Goal: Information Seeking & Learning: Learn about a topic

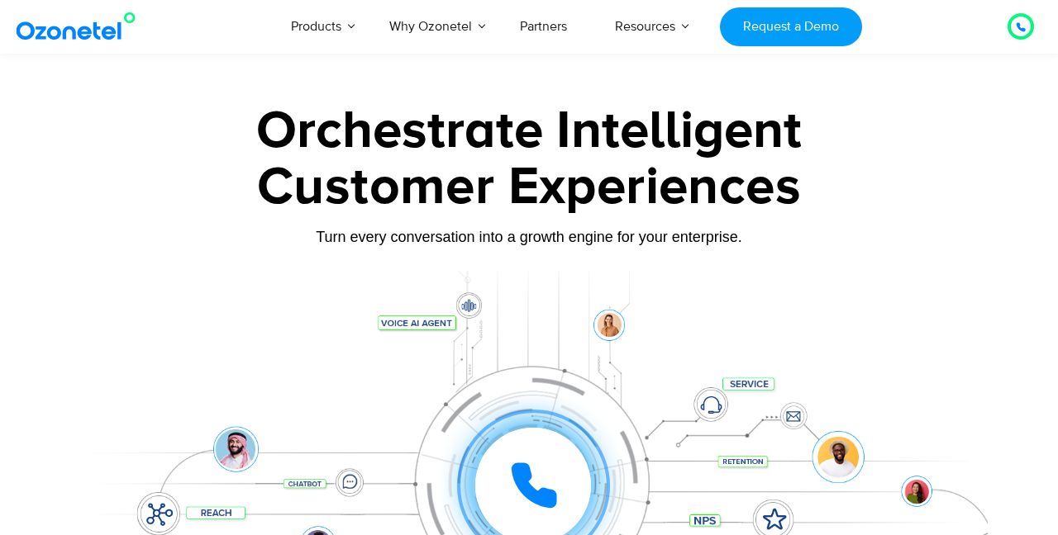
scroll to position [337, 0]
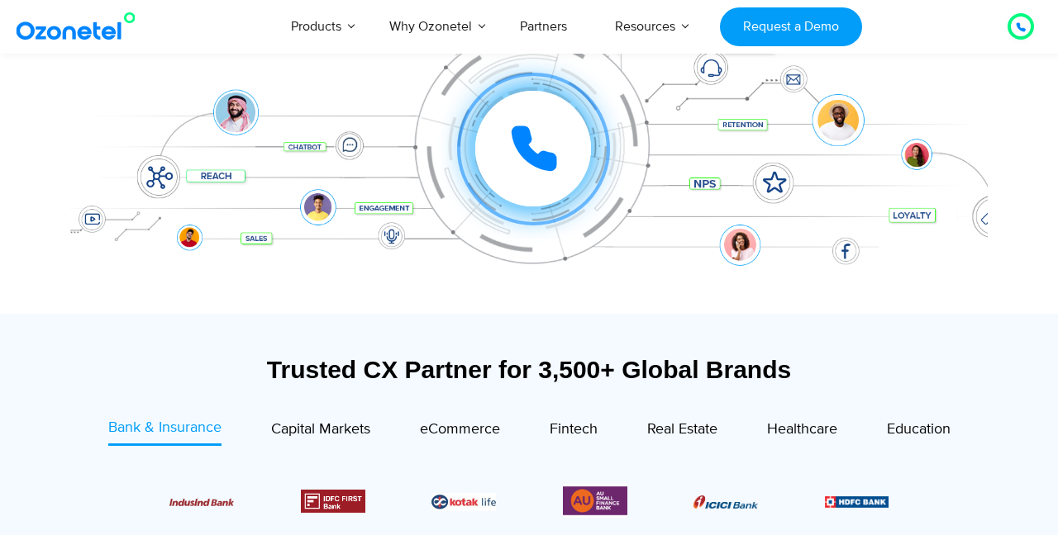
click at [529, 150] on icon at bounding box center [533, 148] width 41 height 41
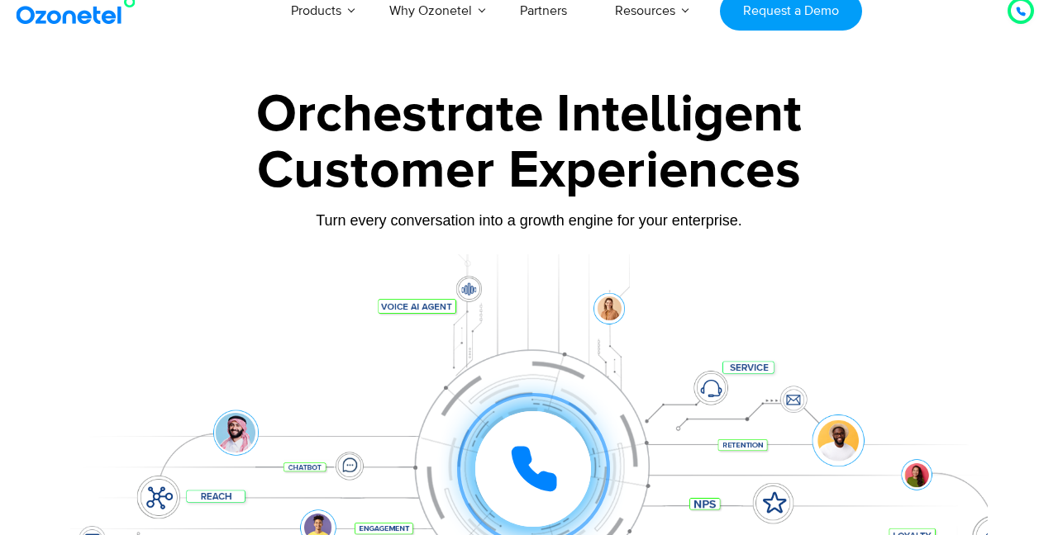
scroll to position [0, 0]
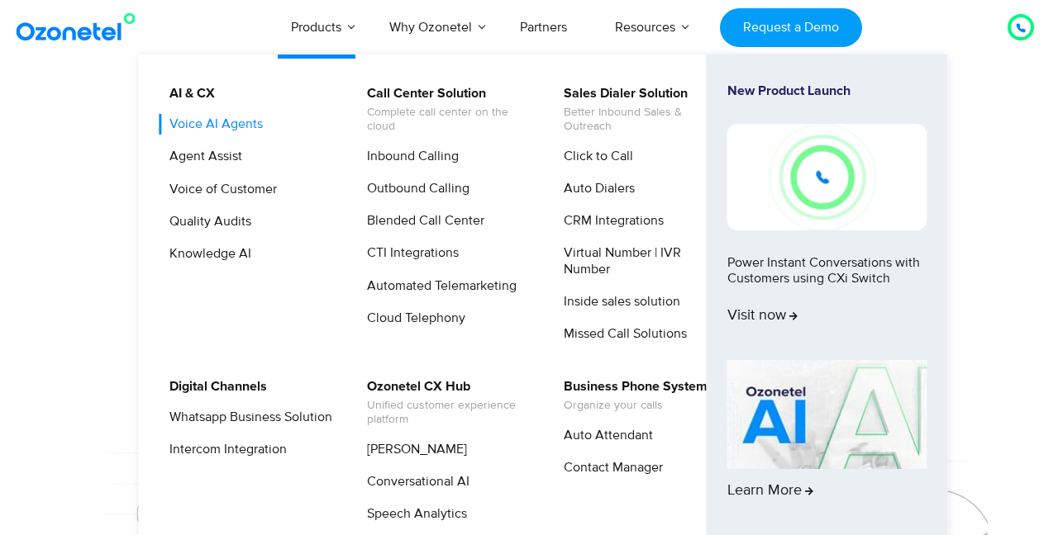
click at [238, 124] on link "Voice AI Agents" at bounding box center [212, 124] width 107 height 21
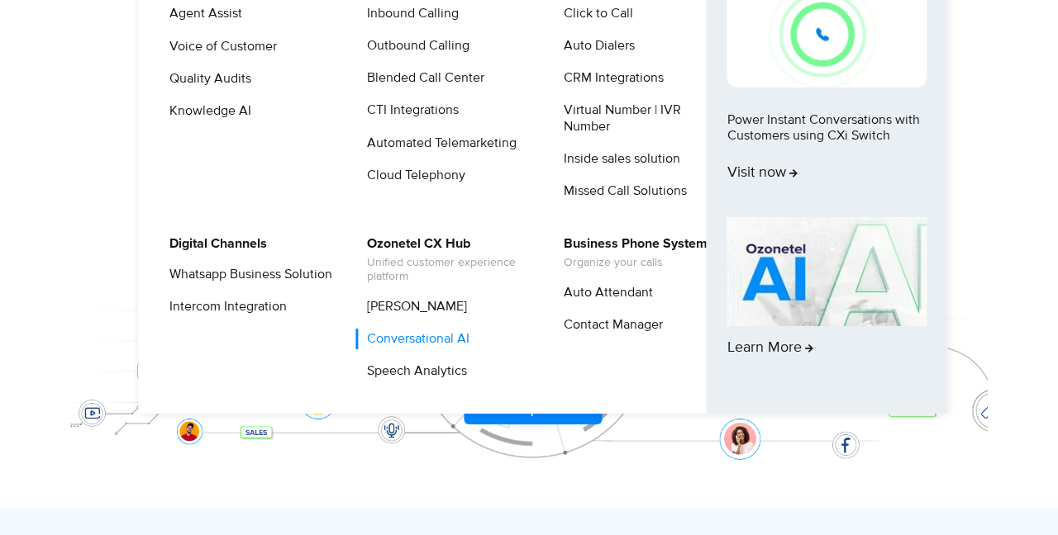
click at [421, 347] on link "Conversational AI" at bounding box center [414, 339] width 116 height 21
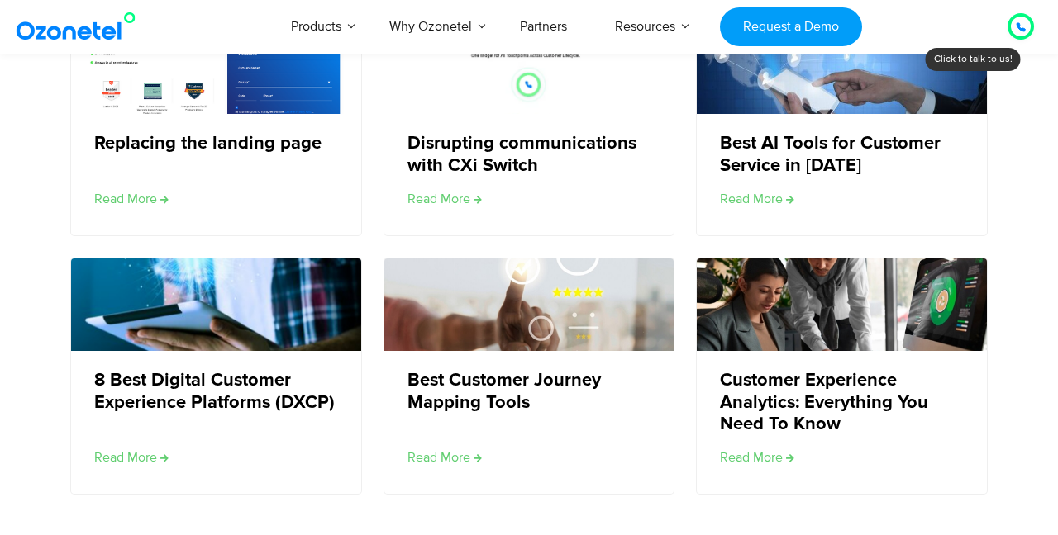
scroll to position [4947, 0]
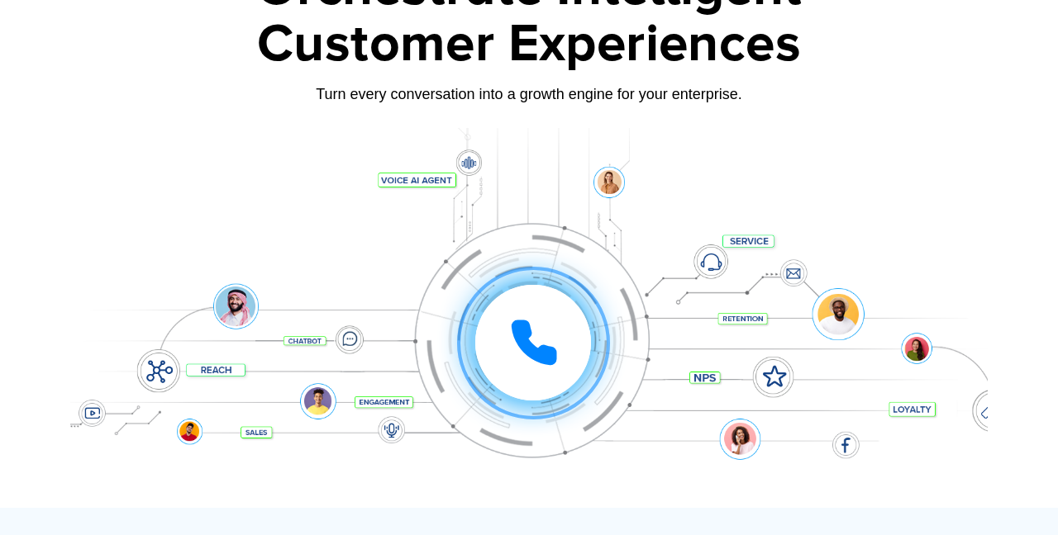
click at [518, 324] on icon at bounding box center [533, 342] width 41 height 41
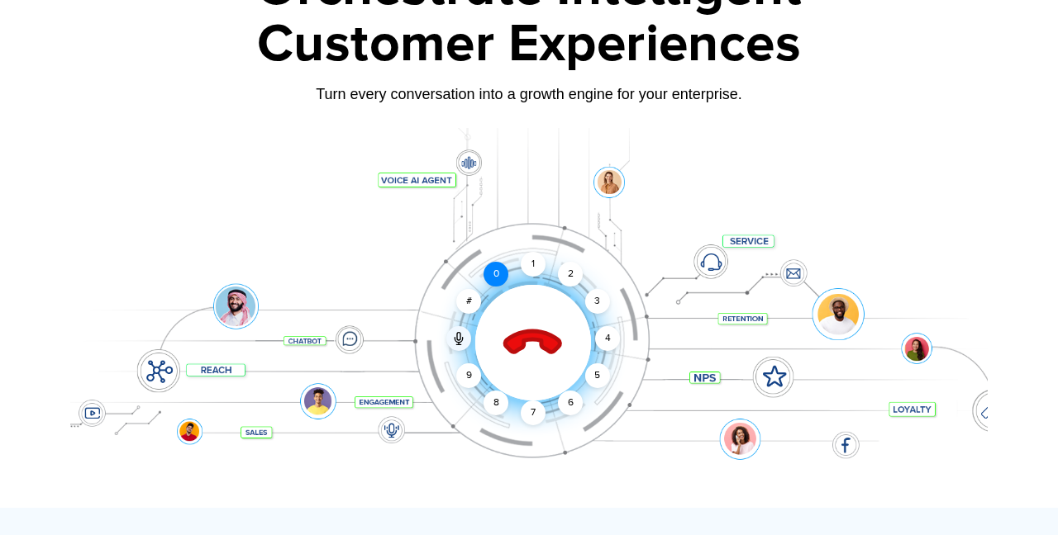
click at [492, 273] on div "0" at bounding box center [495, 274] width 25 height 25
click at [572, 269] on div "2" at bounding box center [570, 274] width 25 height 25
click at [568, 271] on div "2" at bounding box center [570, 274] width 25 height 25
click at [568, 272] on div "2" at bounding box center [570, 274] width 25 height 25
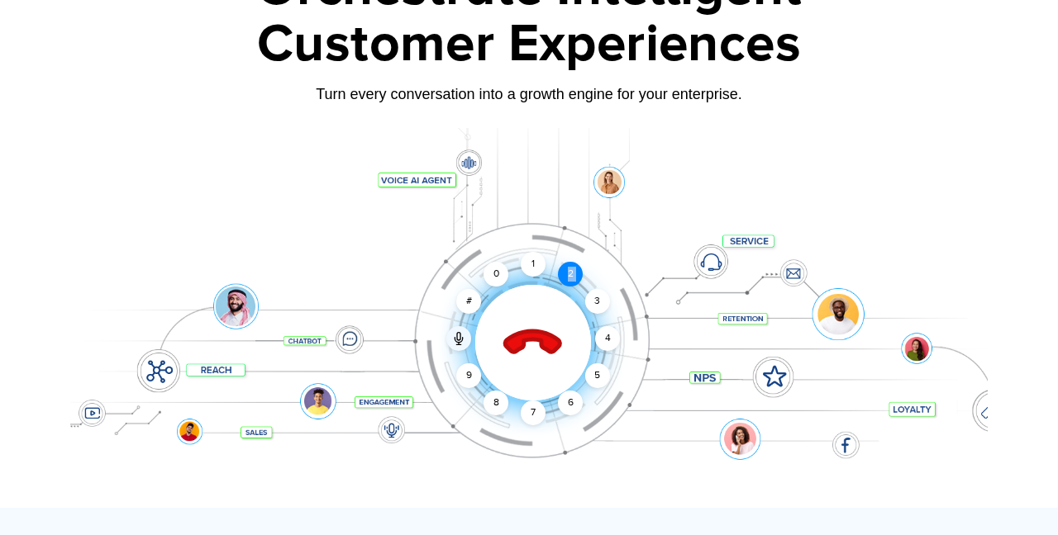
click at [568, 272] on div "2" at bounding box center [570, 274] width 25 height 25
click at [538, 260] on div "1" at bounding box center [533, 264] width 25 height 25
click at [495, 270] on div "0" at bounding box center [495, 274] width 25 height 25
click at [527, 351] on icon at bounding box center [533, 343] width 70 height 70
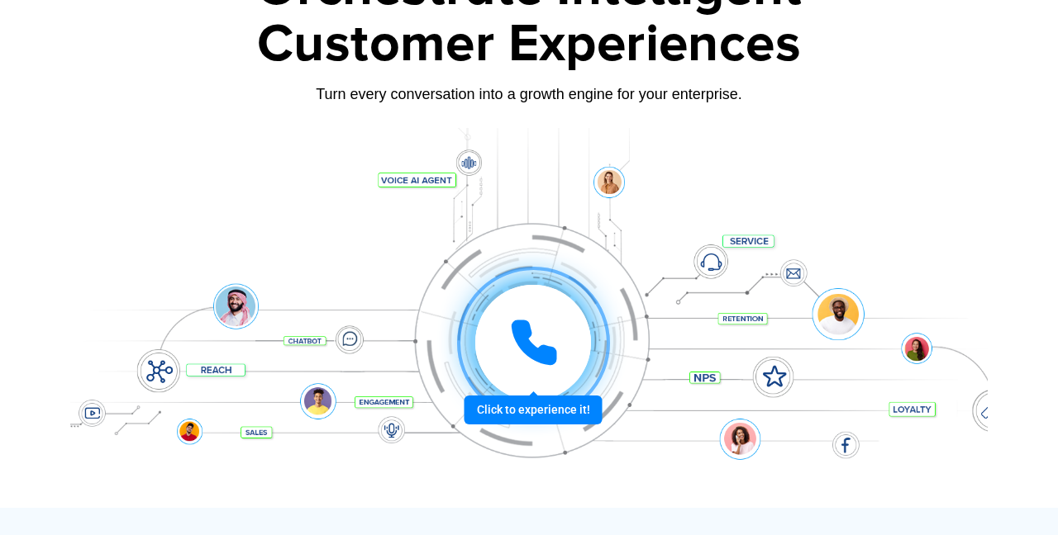
click at [534, 342] on icon at bounding box center [534, 343] width 50 height 50
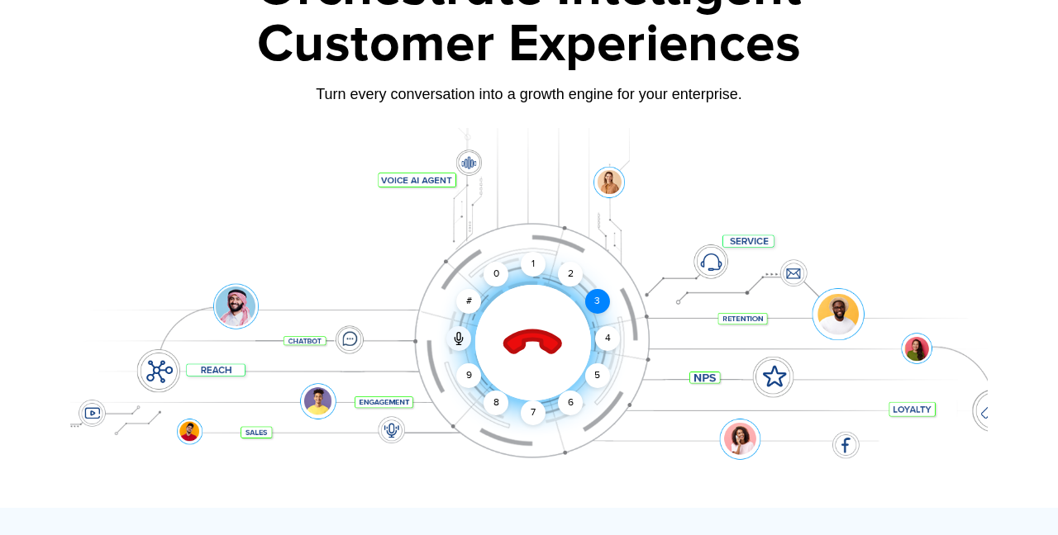
click at [600, 308] on div "3" at bounding box center [597, 301] width 25 height 25
click at [564, 269] on div "2" at bounding box center [570, 274] width 25 height 25
click at [540, 272] on div "1" at bounding box center [533, 264] width 25 height 25
click at [540, 259] on div "1" at bounding box center [533, 264] width 25 height 25
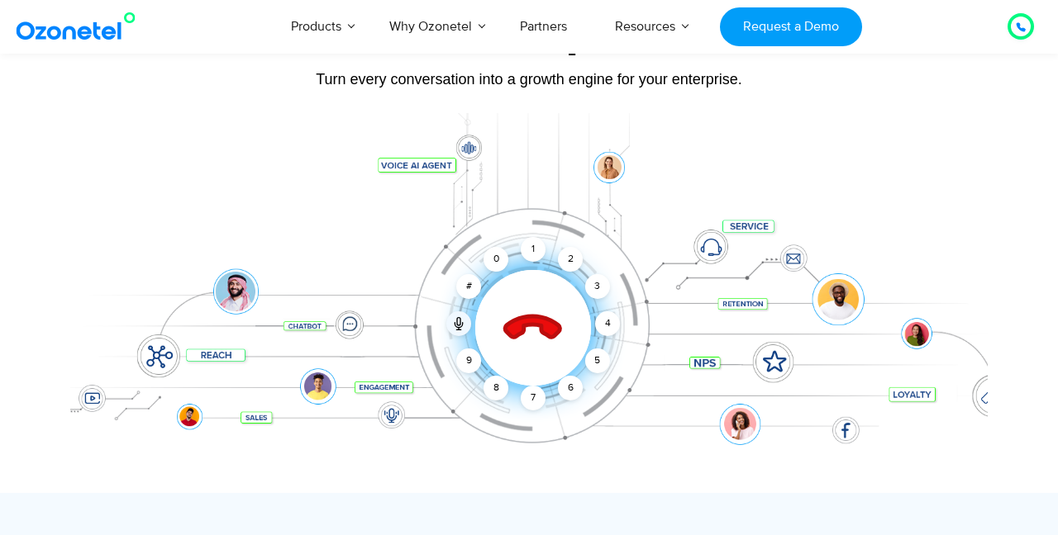
scroll to position [156, 0]
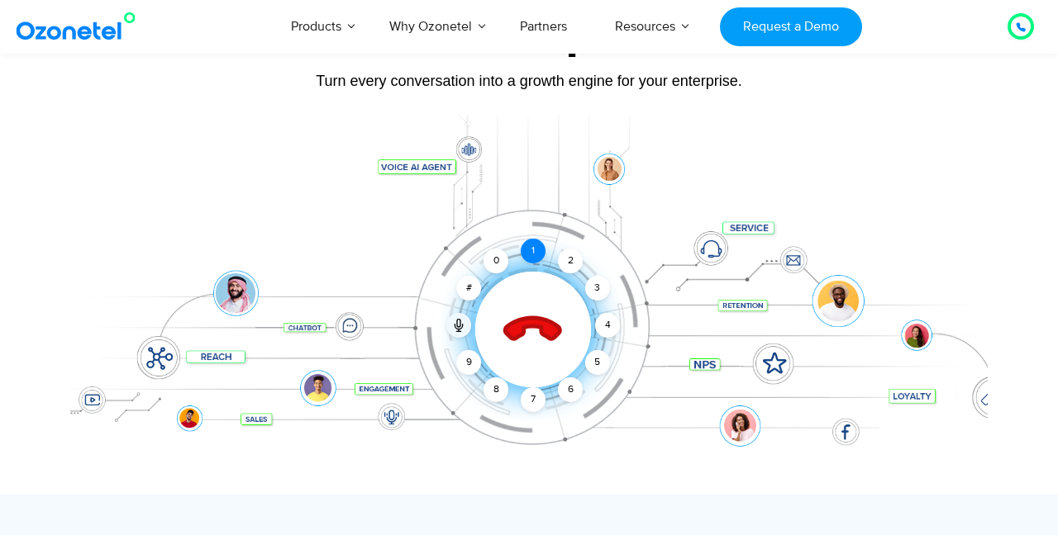
click at [525, 253] on div "1" at bounding box center [533, 251] width 25 height 25
click at [528, 319] on icon at bounding box center [533, 331] width 58 height 58
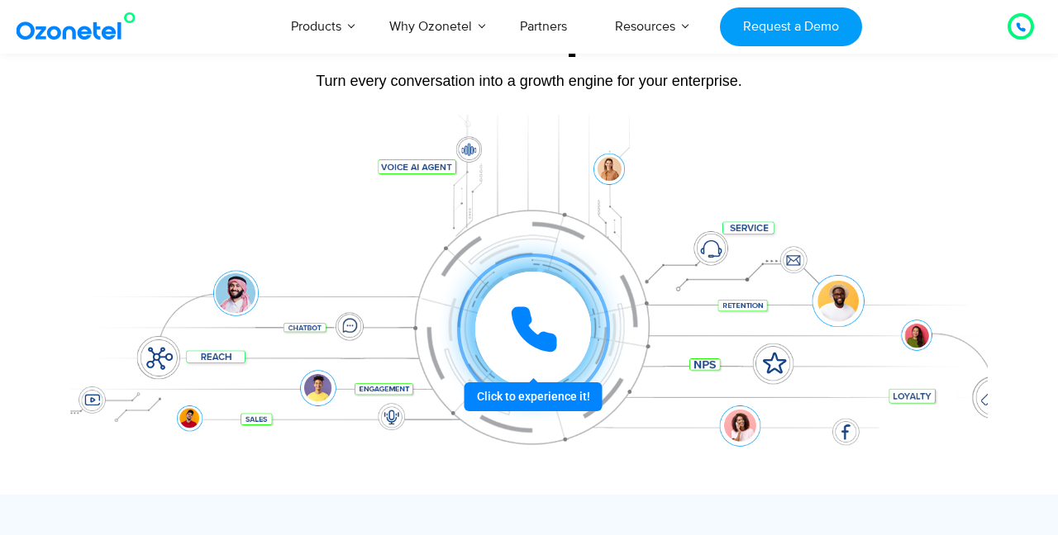
click at [527, 299] on div at bounding box center [533, 330] width 116 height 116
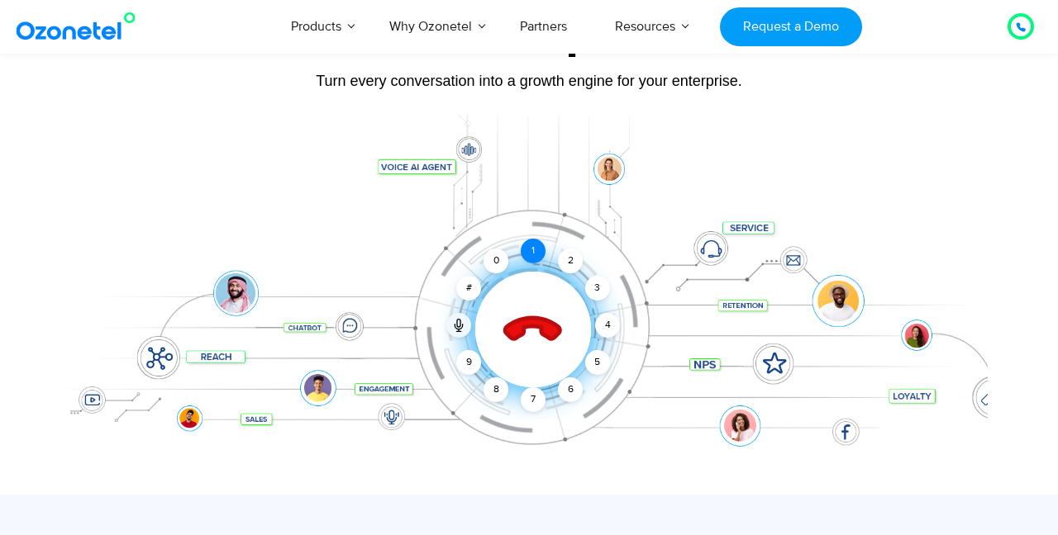
click at [530, 246] on div "1" at bounding box center [533, 251] width 25 height 25
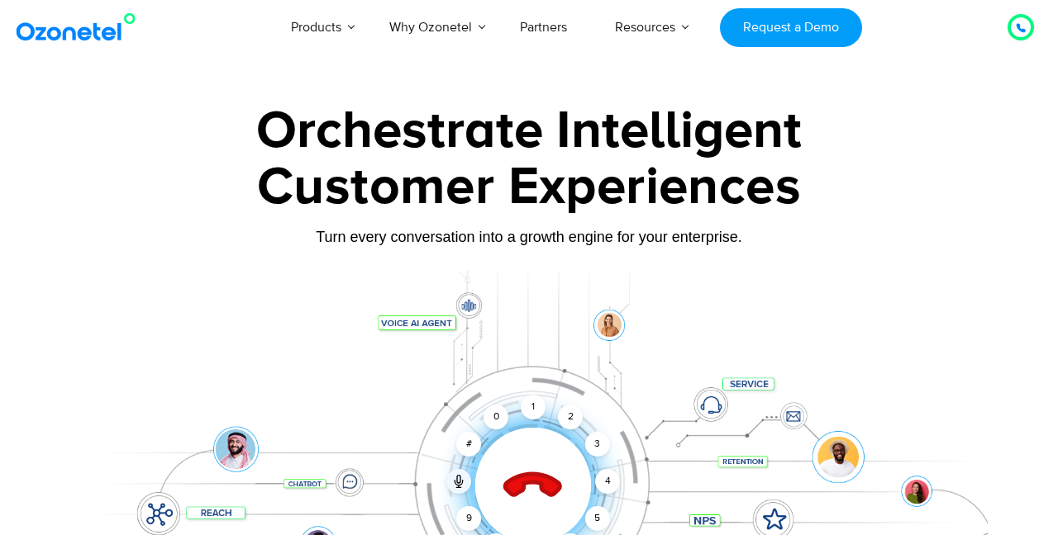
scroll to position [156, 0]
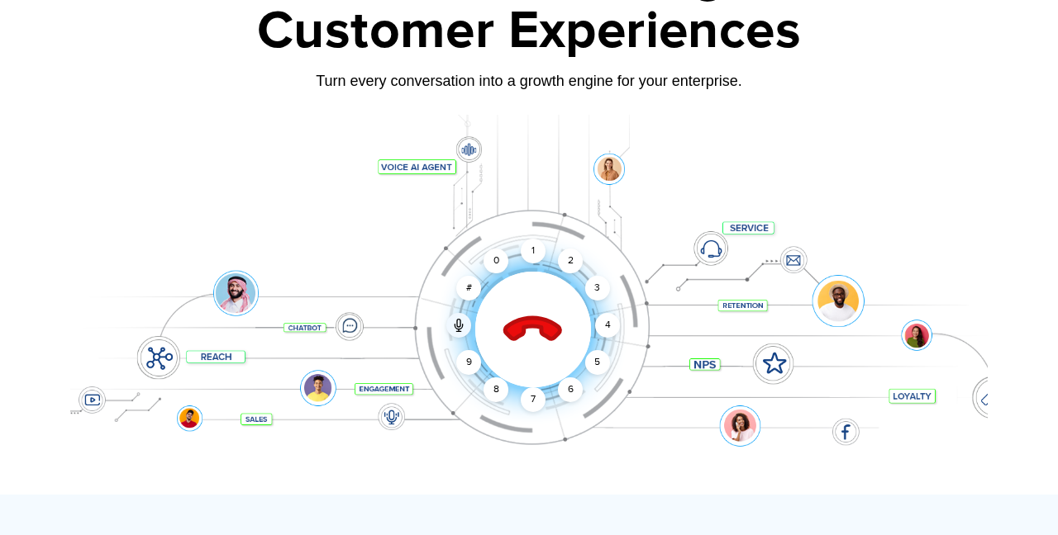
click at [557, 326] on icon at bounding box center [533, 331] width 58 height 58
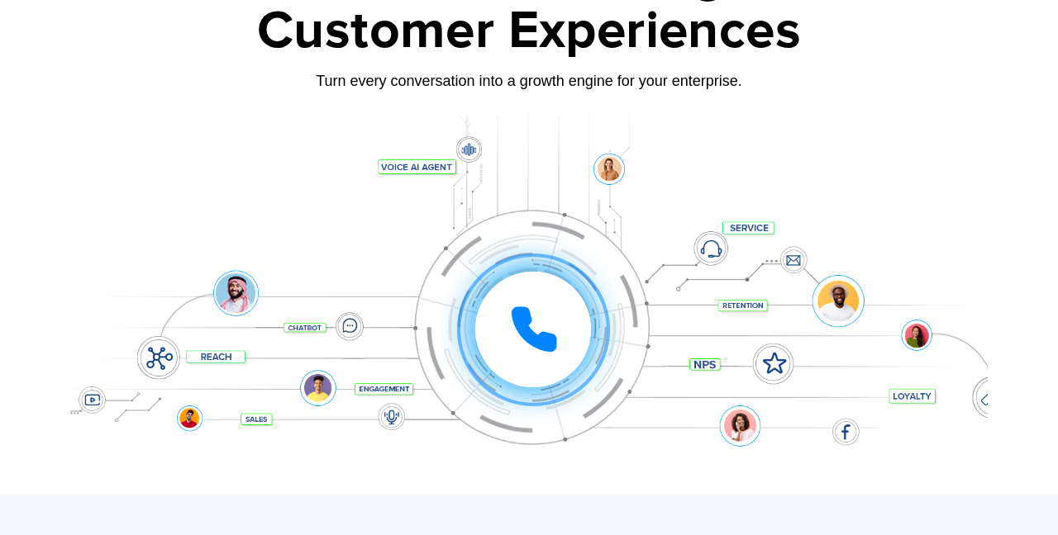
click at [546, 286] on div at bounding box center [533, 330] width 116 height 116
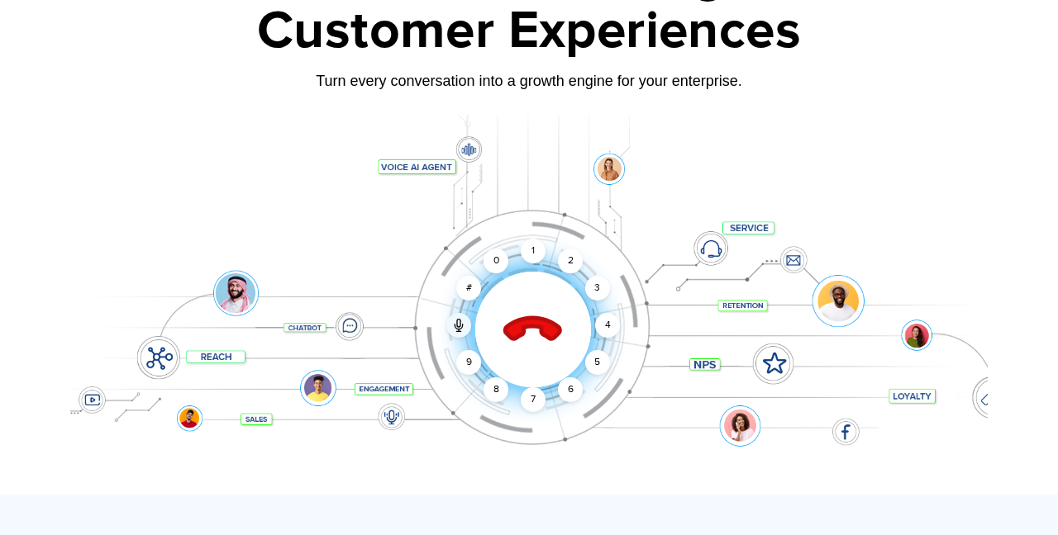
click at [514, 345] on icon at bounding box center [533, 330] width 70 height 70
